Goal: Task Accomplishment & Management: Use online tool/utility

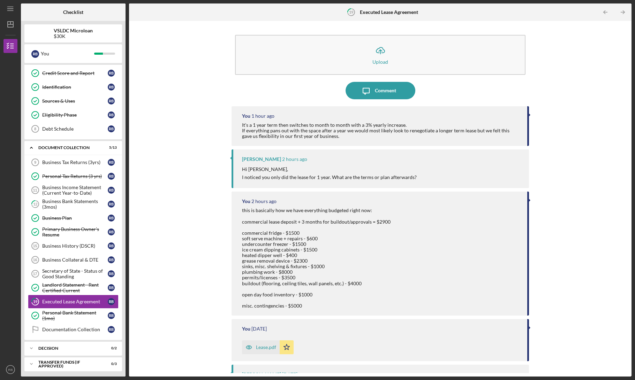
scroll to position [126, 0]
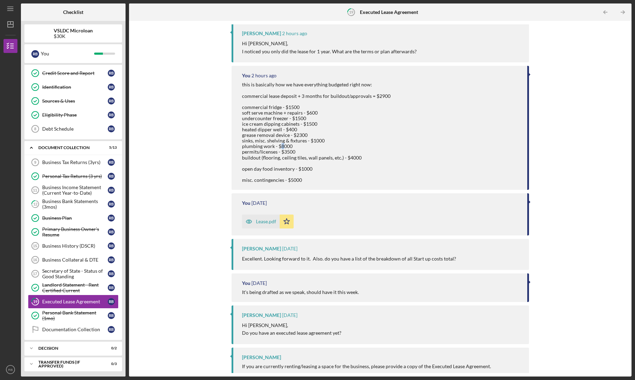
click at [282, 145] on div "this is basically how we have everything budgeted right now: commercial lease d…" at bounding box center [316, 132] width 148 height 101
click at [315, 146] on div "this is basically how we have everything budgeted right now: commercial lease d…" at bounding box center [316, 132] width 148 height 101
drag, startPoint x: 314, startPoint y: 142, endPoint x: 338, endPoint y: 141, distance: 24.1
click at [338, 141] on div "this is basically how we have everything budgeted right now: commercial lease d…" at bounding box center [316, 132] width 148 height 101
click at [343, 139] on div "this is basically how we have everything budgeted right now: commercial lease d…" at bounding box center [316, 132] width 148 height 101
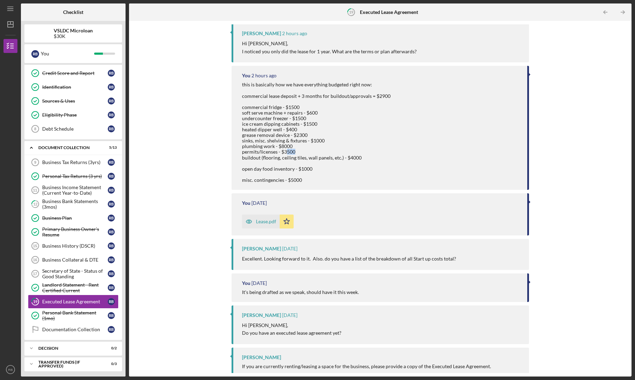
drag, startPoint x: 294, startPoint y: 151, endPoint x: 285, endPoint y: 152, distance: 8.8
click at [285, 152] on div "this is basically how we have everything budgeted right now: commercial lease d…" at bounding box center [316, 132] width 148 height 101
click at [289, 157] on div "this is basically how we have everything budgeted right now: commercial lease d…" at bounding box center [316, 132] width 148 height 101
drag, startPoint x: 301, startPoint y: 158, endPoint x: 324, endPoint y: 157, distance: 23.0
click at [319, 156] on div "this is basically how we have everything budgeted right now: commercial lease d…" at bounding box center [316, 132] width 148 height 101
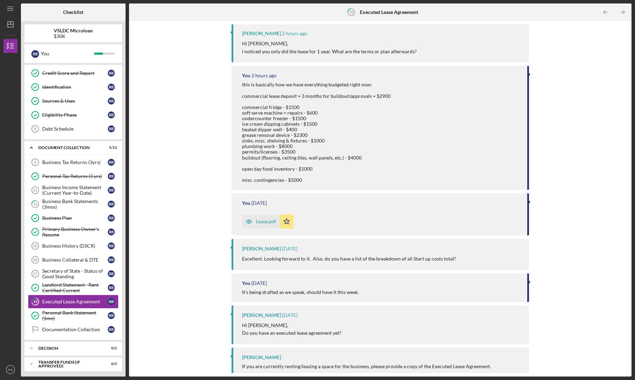
click at [350, 159] on div "this is basically how we have everything budgeted right now: commercial lease d…" at bounding box center [316, 132] width 148 height 101
drag, startPoint x: 347, startPoint y: 160, endPoint x: 369, endPoint y: 159, distance: 22.0
click at [369, 159] on div "this is basically how we have everything budgeted right now: commercial lease d…" at bounding box center [316, 132] width 148 height 101
click at [378, 159] on div "this is basically how we have everything budgeted right now: commercial lease d…" at bounding box center [316, 132] width 148 height 101
click at [375, 159] on div "this is basically how we have everything budgeted right now: commercial lease d…" at bounding box center [316, 132] width 148 height 101
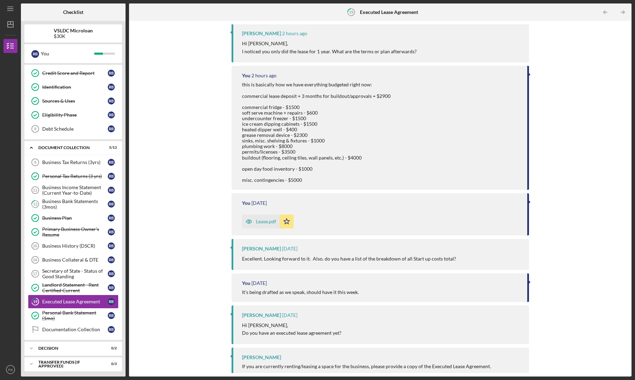
click at [375, 159] on div "this is basically how we have everything budgeted right now: commercial lease d…" at bounding box center [316, 132] width 148 height 101
click at [338, 167] on div "this is basically how we have everything budgeted right now: commercial lease d…" at bounding box center [316, 132] width 148 height 101
click at [302, 170] on div "this is basically how we have everything budgeted right now: commercial lease d…" at bounding box center [316, 132] width 148 height 101
drag, startPoint x: 305, startPoint y: 169, endPoint x: 309, endPoint y: 169, distance: 4.5
click at [309, 169] on div "this is basically how we have everything budgeted right now: commercial lease d…" at bounding box center [316, 132] width 148 height 101
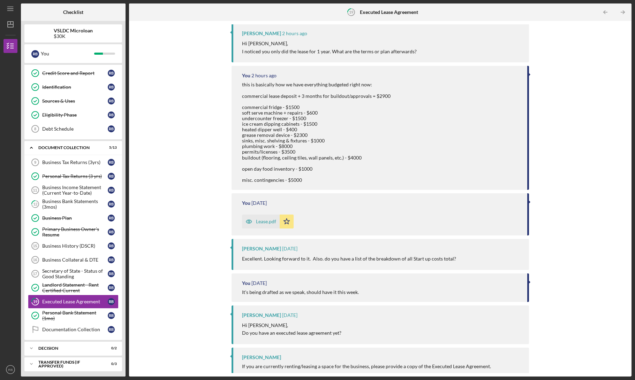
click at [310, 169] on div "this is basically how we have everything budgeted right now: commercial lease d…" at bounding box center [316, 132] width 148 height 101
click at [313, 169] on div "this is basically how we have everything budgeted right now: commercial lease d…" at bounding box center [316, 132] width 148 height 101
